Goal: Contribute content

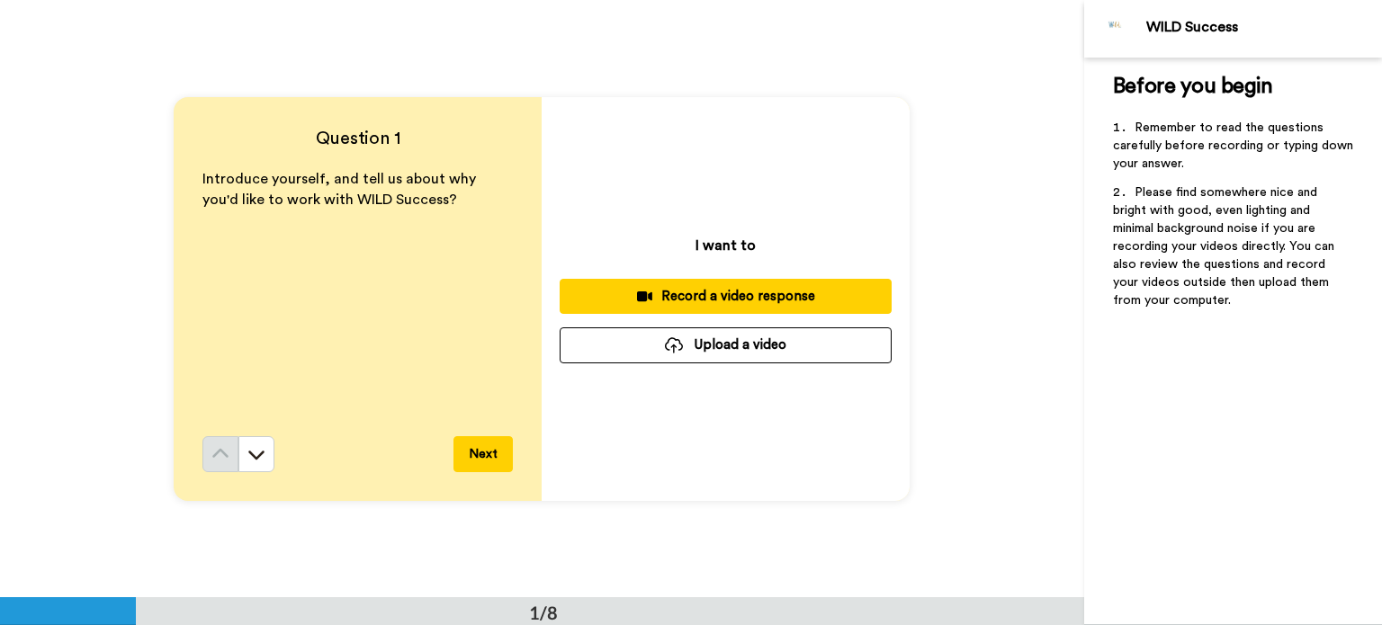
click at [705, 341] on button "Upload a video" at bounding box center [726, 344] width 332 height 35
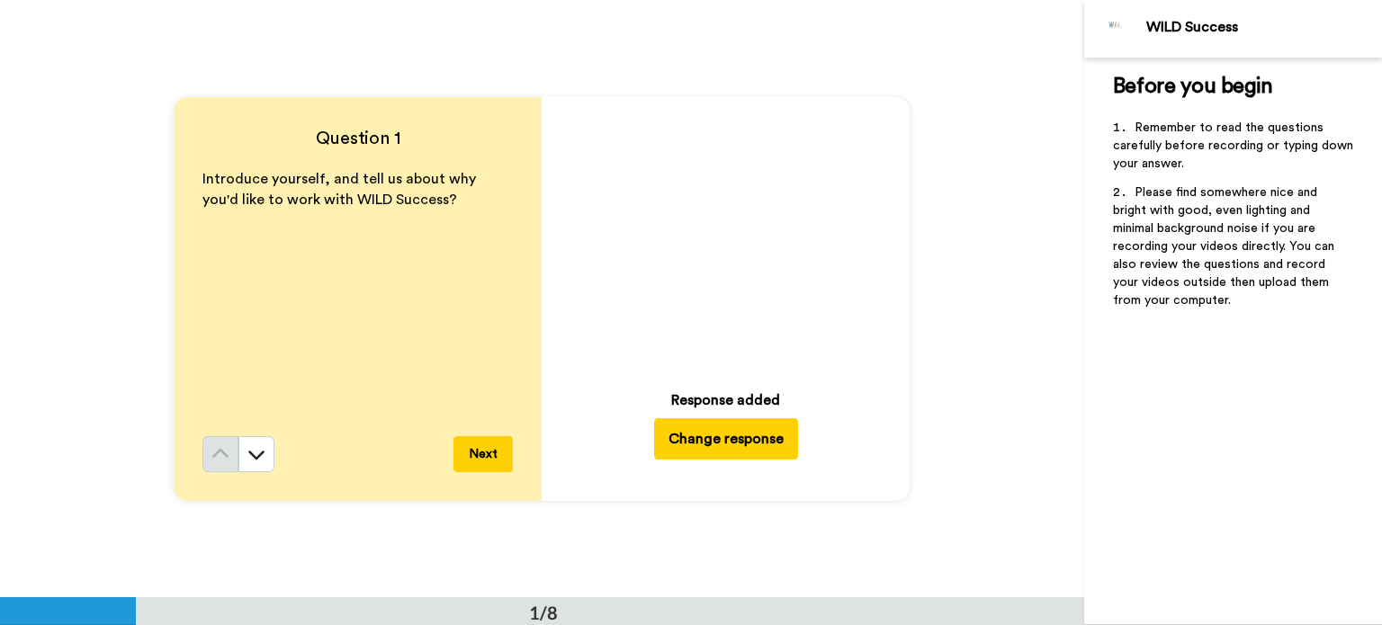
click at [718, 244] on icon "Play/Pause" at bounding box center [727, 236] width 48 height 85
click at [820, 339] on img at bounding box center [826, 338] width 19 height 19
click at [819, 343] on img at bounding box center [826, 338] width 19 height 19
click at [697, 443] on button "Change response" at bounding box center [726, 438] width 144 height 41
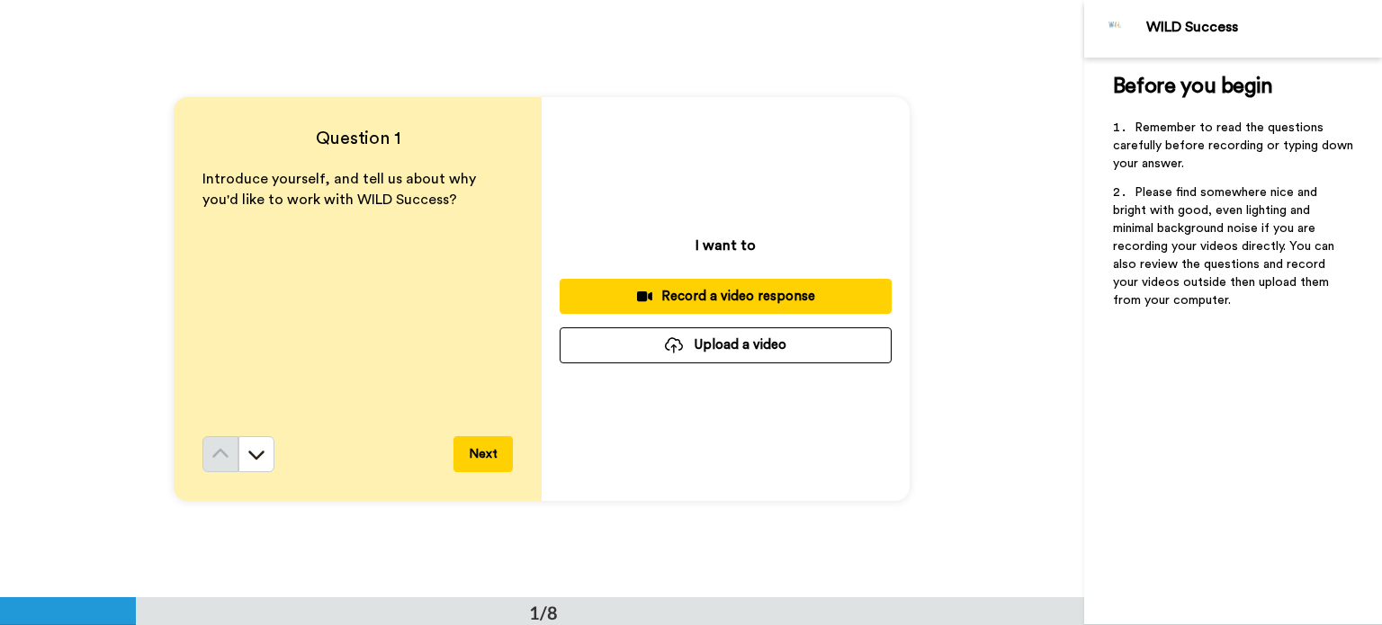
click at [705, 342] on button "Upload a video" at bounding box center [726, 344] width 332 height 35
click at [710, 345] on button "Upload a video" at bounding box center [726, 344] width 332 height 35
click at [727, 355] on button "Upload a video" at bounding box center [726, 344] width 332 height 35
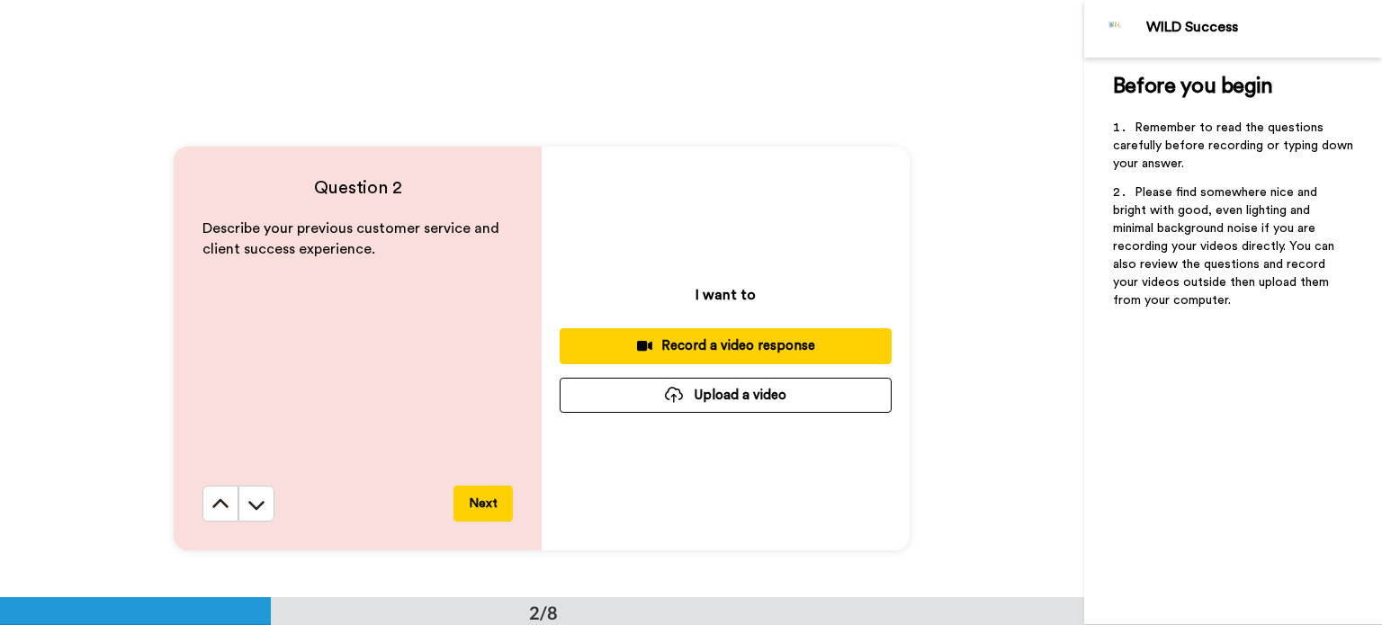
scroll to position [576, 0]
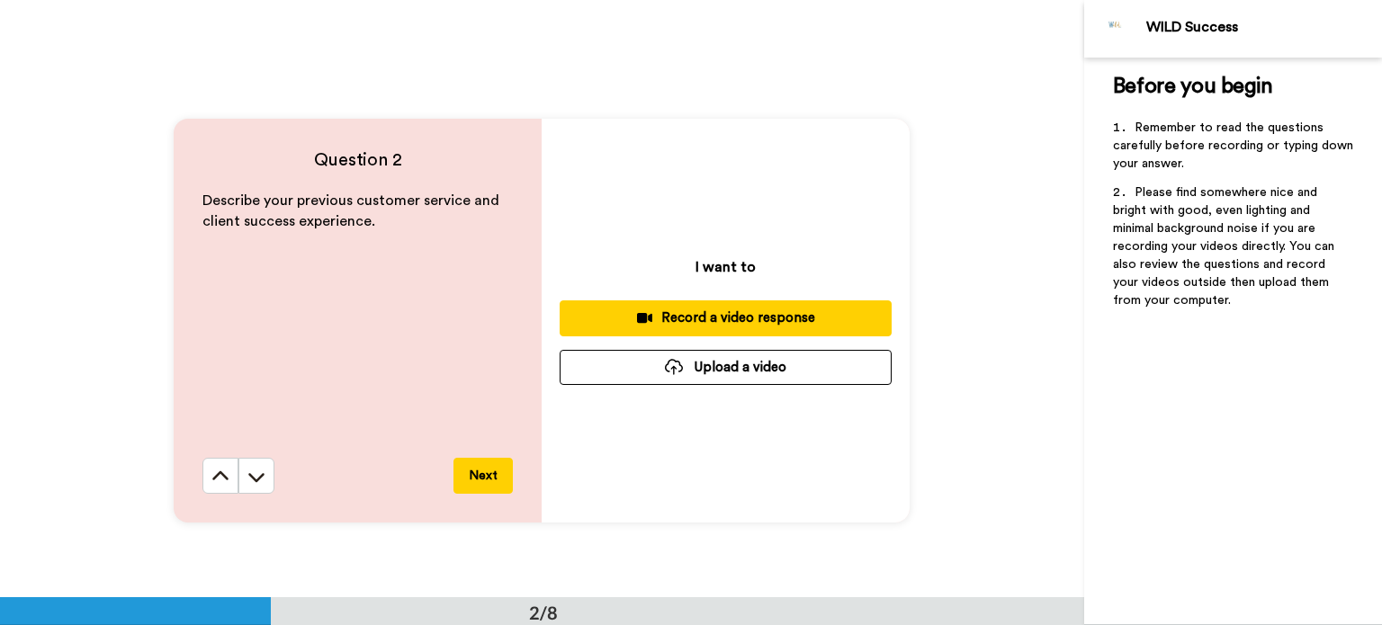
click at [685, 318] on div "Record a video response" at bounding box center [725, 318] width 303 height 19
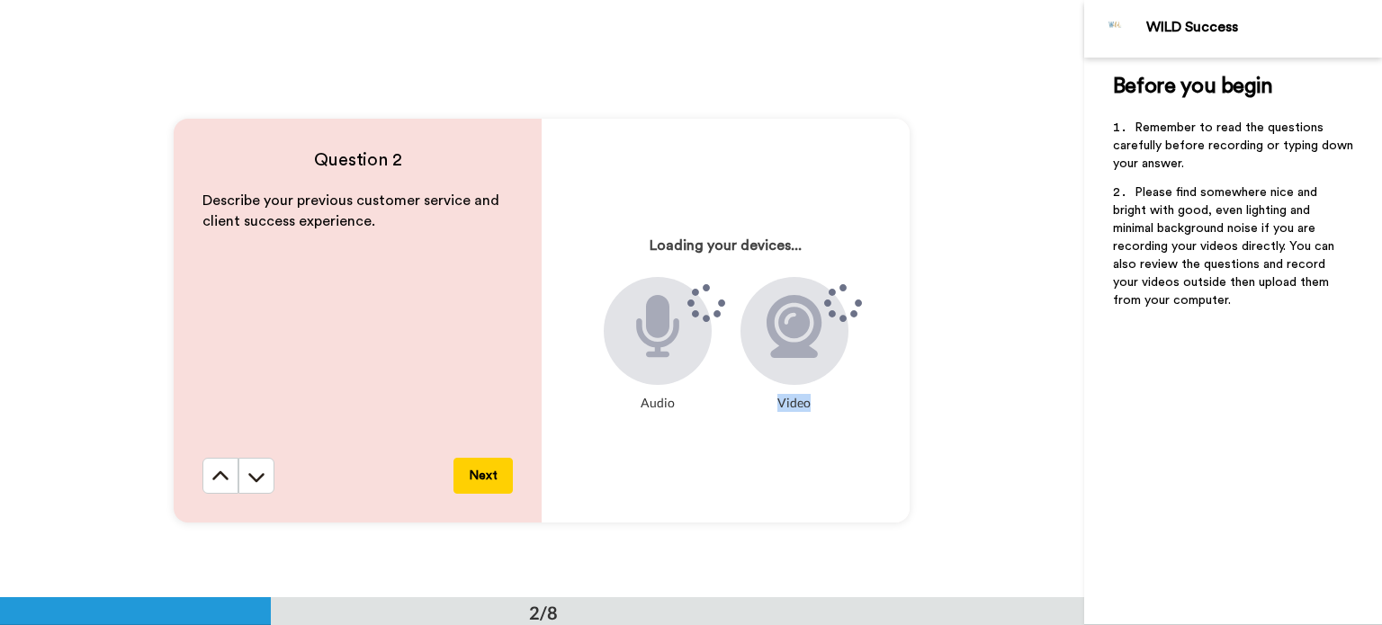
drag, startPoint x: 1047, startPoint y: 561, endPoint x: 1064, endPoint y: 559, distance: 17.3
click at [1065, 559] on div "Question 2 Describe your previous customer service and client success experienc…" at bounding box center [542, 320] width 1084 height 597
click at [1000, 534] on div "Question 2 Describe your previous customer service and client success experienc…" at bounding box center [542, 320] width 1084 height 597
click at [1000, 536] on div "Question 2 Describe your previous customer service and client success experienc…" at bounding box center [542, 320] width 1084 height 597
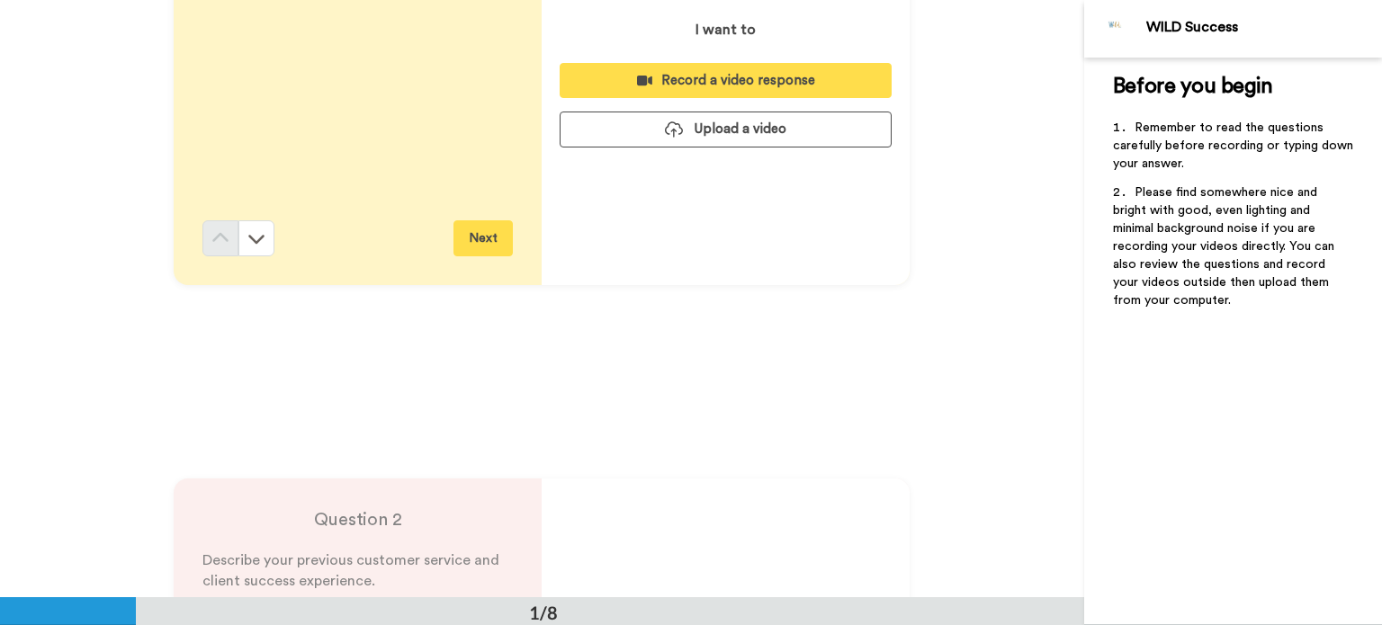
scroll to position [0, 0]
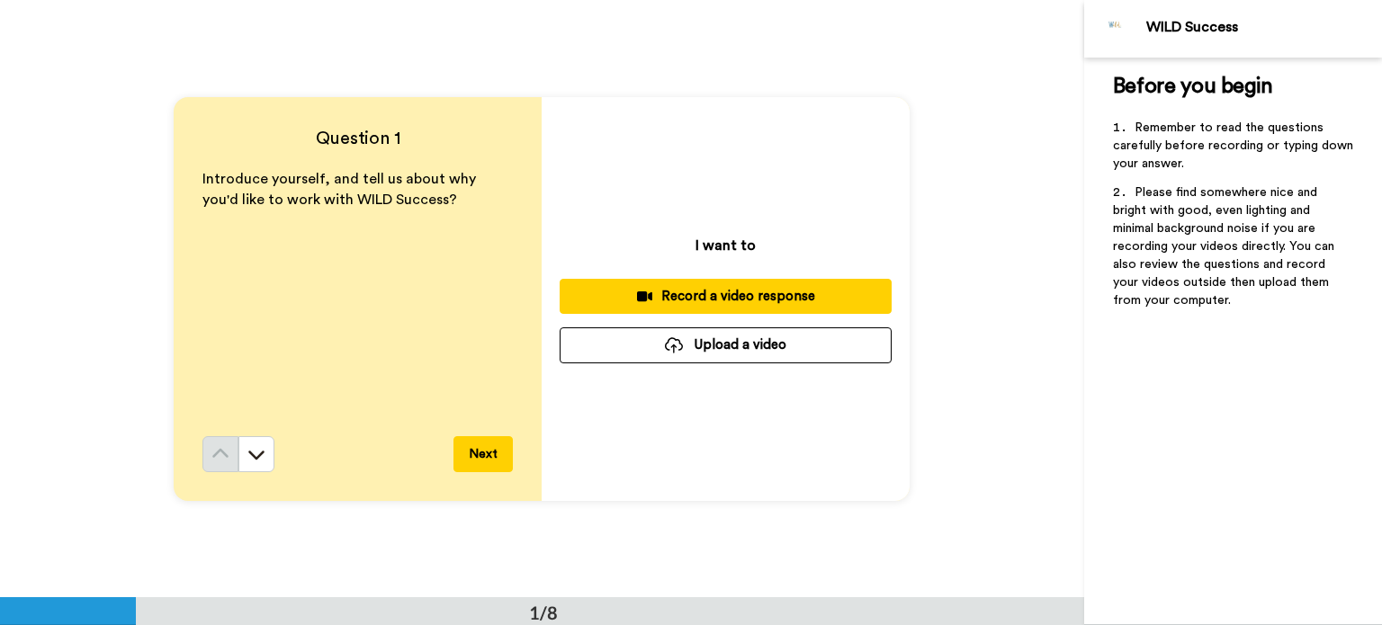
click at [748, 296] on div "Record a video response" at bounding box center [725, 296] width 303 height 19
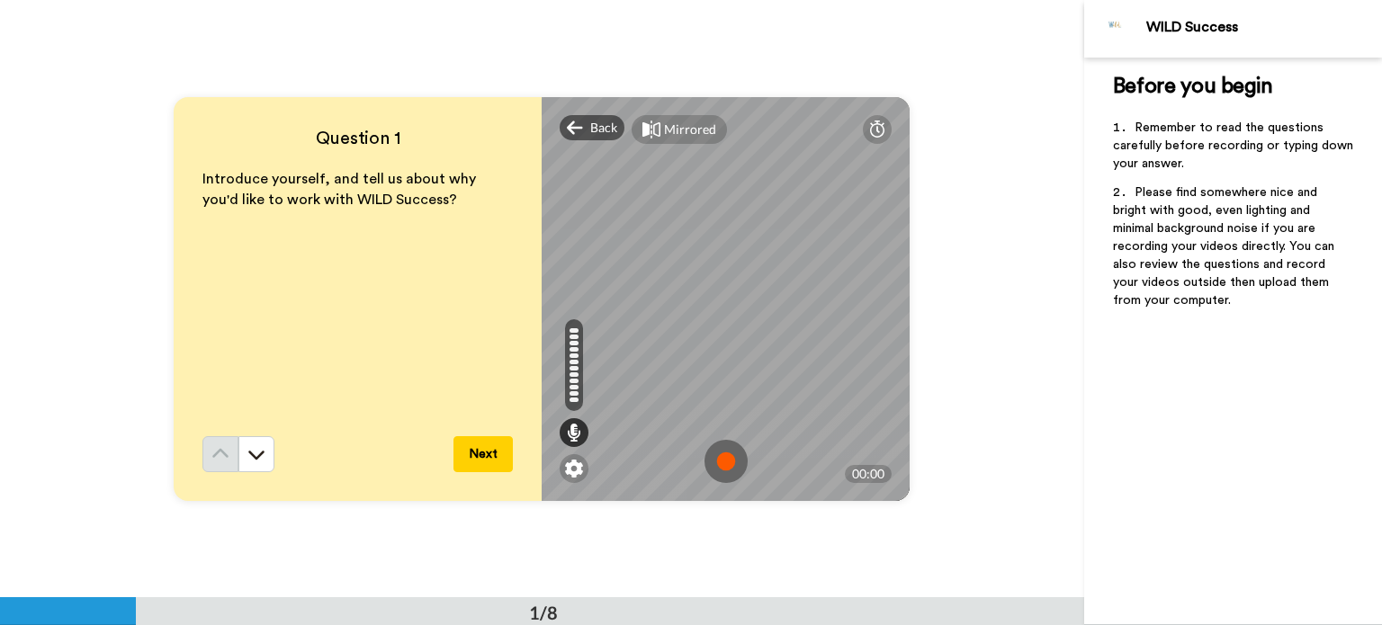
click at [716, 460] on img at bounding box center [725, 461] width 43 height 43
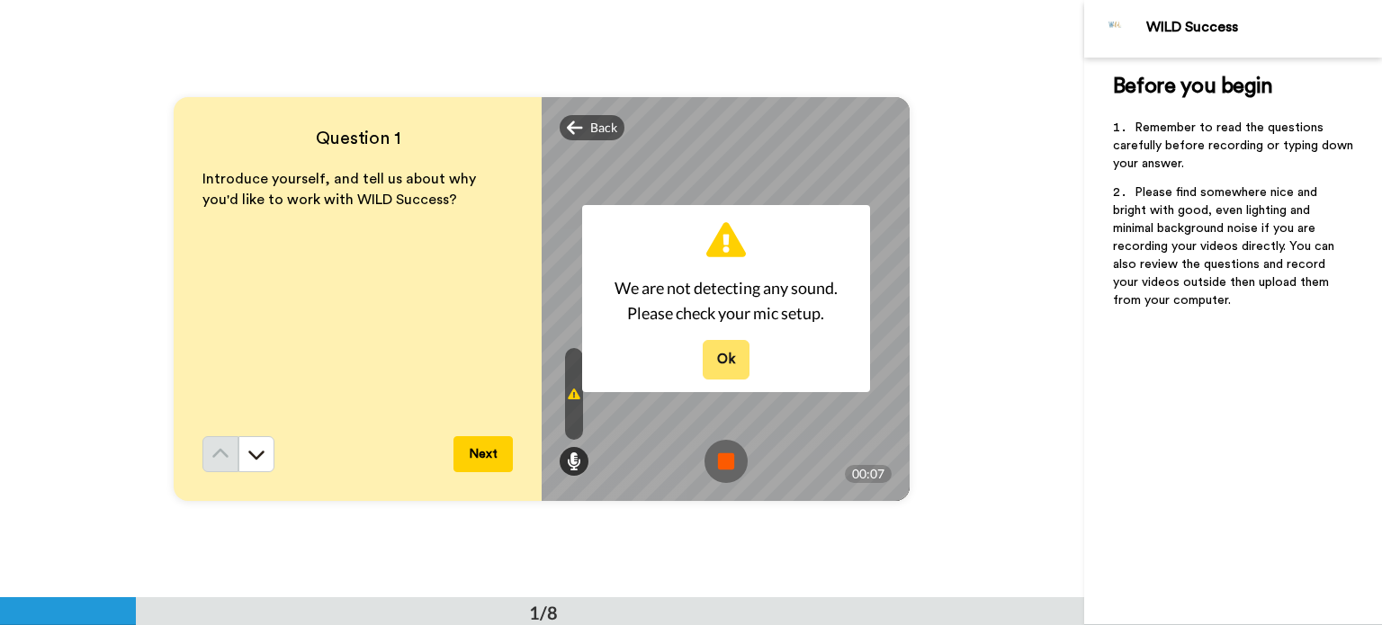
click at [721, 358] on button "Ok" at bounding box center [726, 359] width 47 height 39
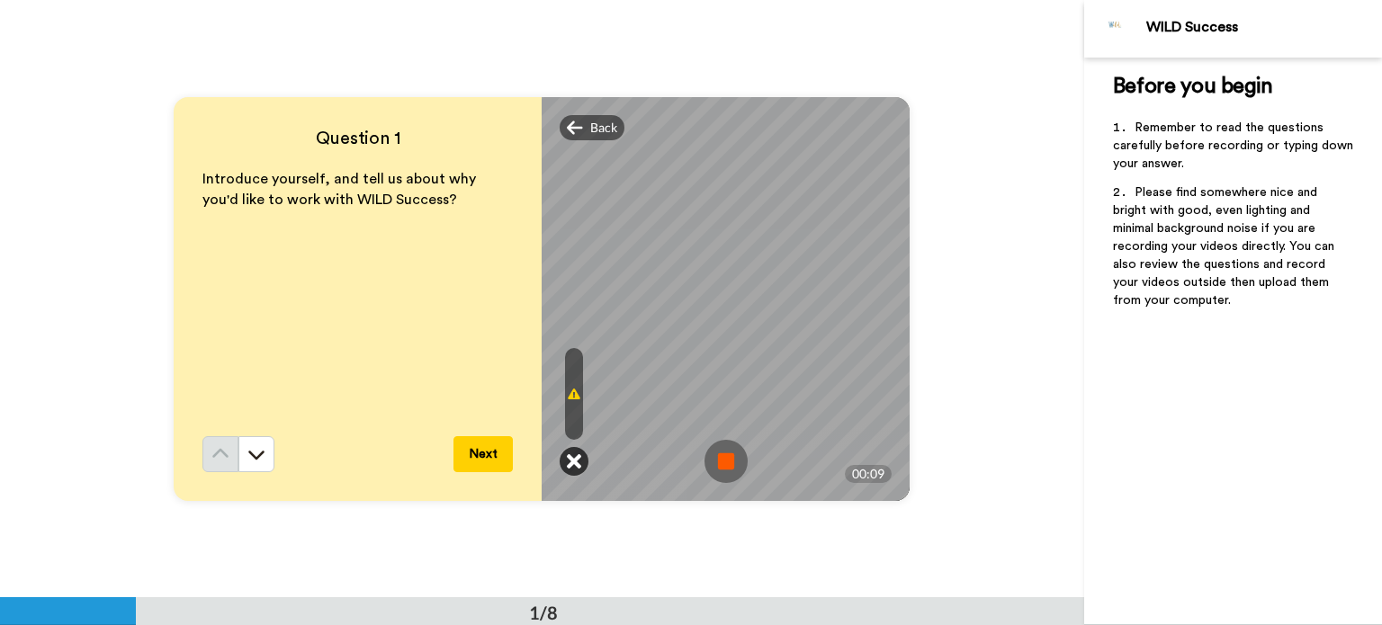
click at [567, 463] on icon at bounding box center [574, 461] width 14 height 18
click at [569, 463] on icon at bounding box center [574, 461] width 14 height 18
click at [568, 394] on icon at bounding box center [574, 394] width 13 height 14
click at [723, 471] on img at bounding box center [725, 461] width 43 height 43
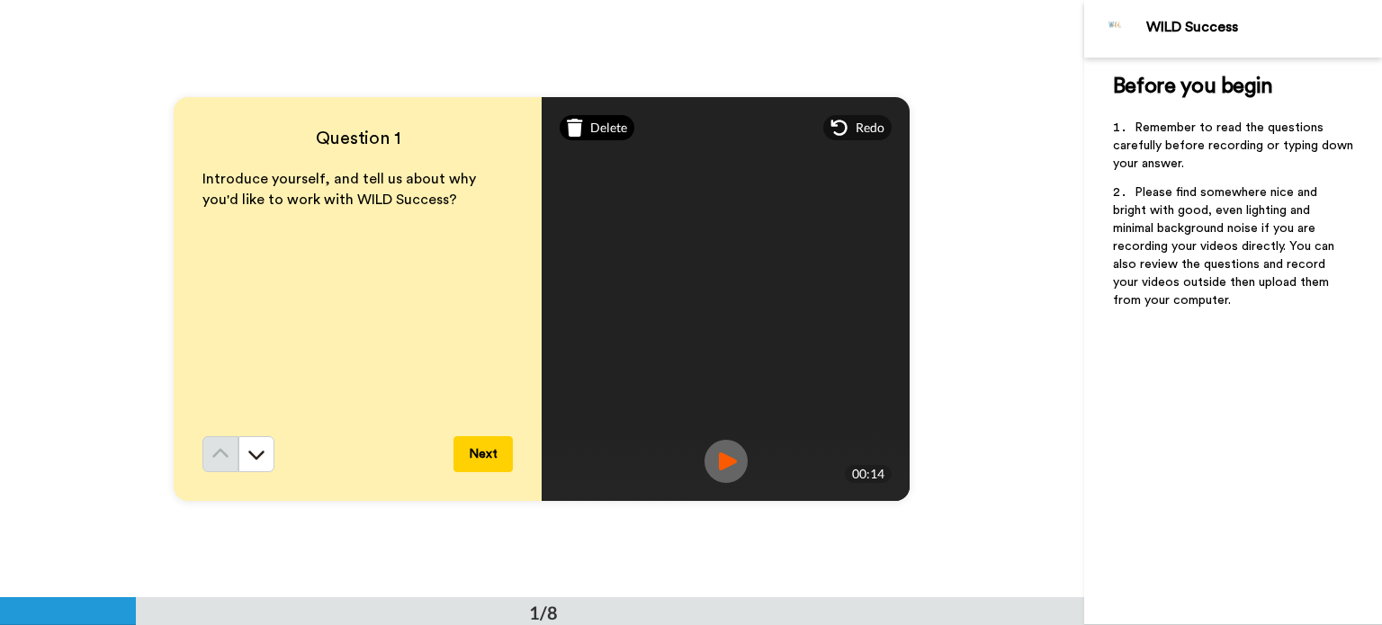
click at [590, 123] on span "Delete" at bounding box center [608, 128] width 37 height 18
